Goal: Task Accomplishment & Management: Complete application form

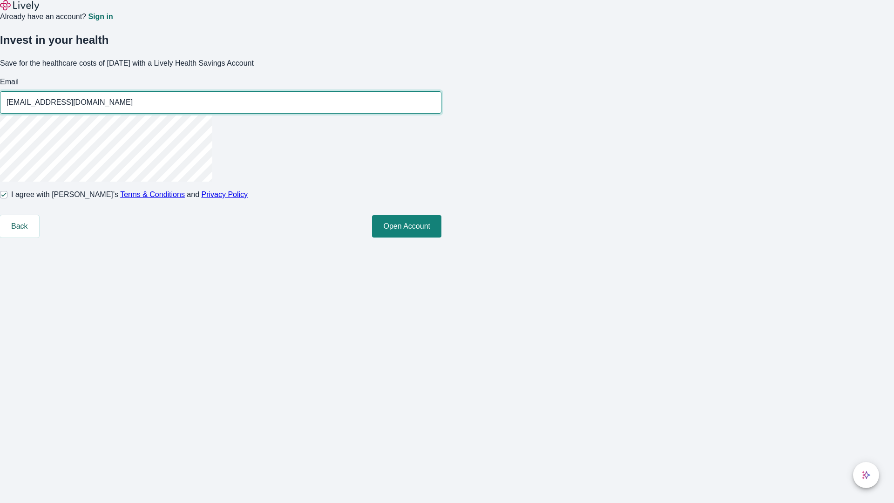
type input "[EMAIL_ADDRESS][DOMAIN_NAME]"
click at [7, 198] on input "I agree with Lively’s Terms & Conditions and Privacy Policy" at bounding box center [3, 194] width 7 height 7
checkbox input "false"
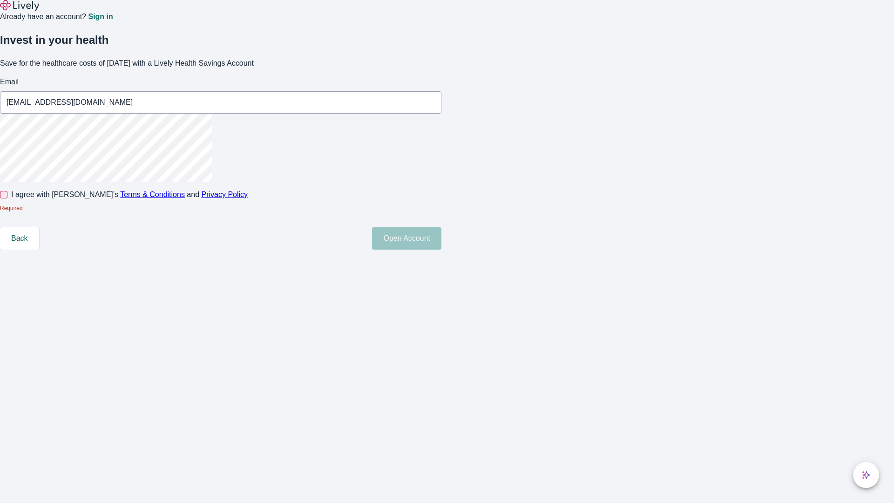
type input "[EMAIL_ADDRESS][DOMAIN_NAME]"
click at [7, 198] on input "I agree with Lively’s Terms & Conditions and Privacy Policy" at bounding box center [3, 194] width 7 height 7
checkbox input "true"
click at [441, 237] on button "Open Account" at bounding box center [406, 226] width 69 height 22
